Goal: Task Accomplishment & Management: Use online tool/utility

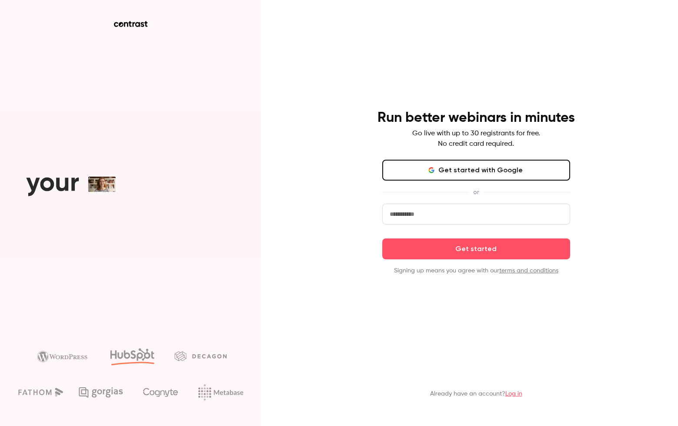
click at [405, 168] on button "Get started with Google" at bounding box center [476, 170] width 188 height 21
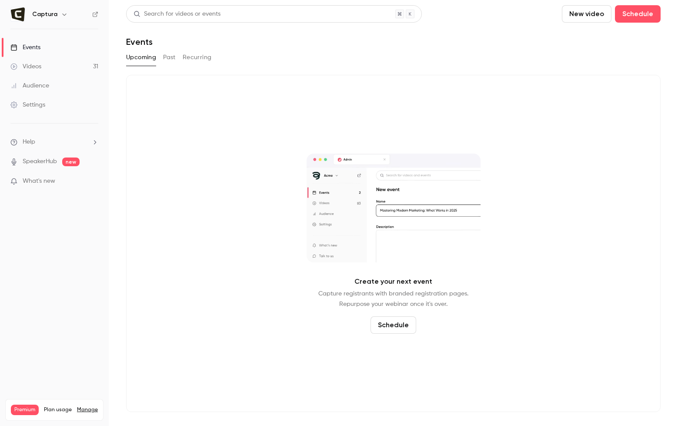
click at [145, 180] on div "Create your next event Capture registrants with branded registration pages. Rep…" at bounding box center [393, 243] width 535 height 337
